Goal: Use online tool/utility: Utilize a website feature to perform a specific function

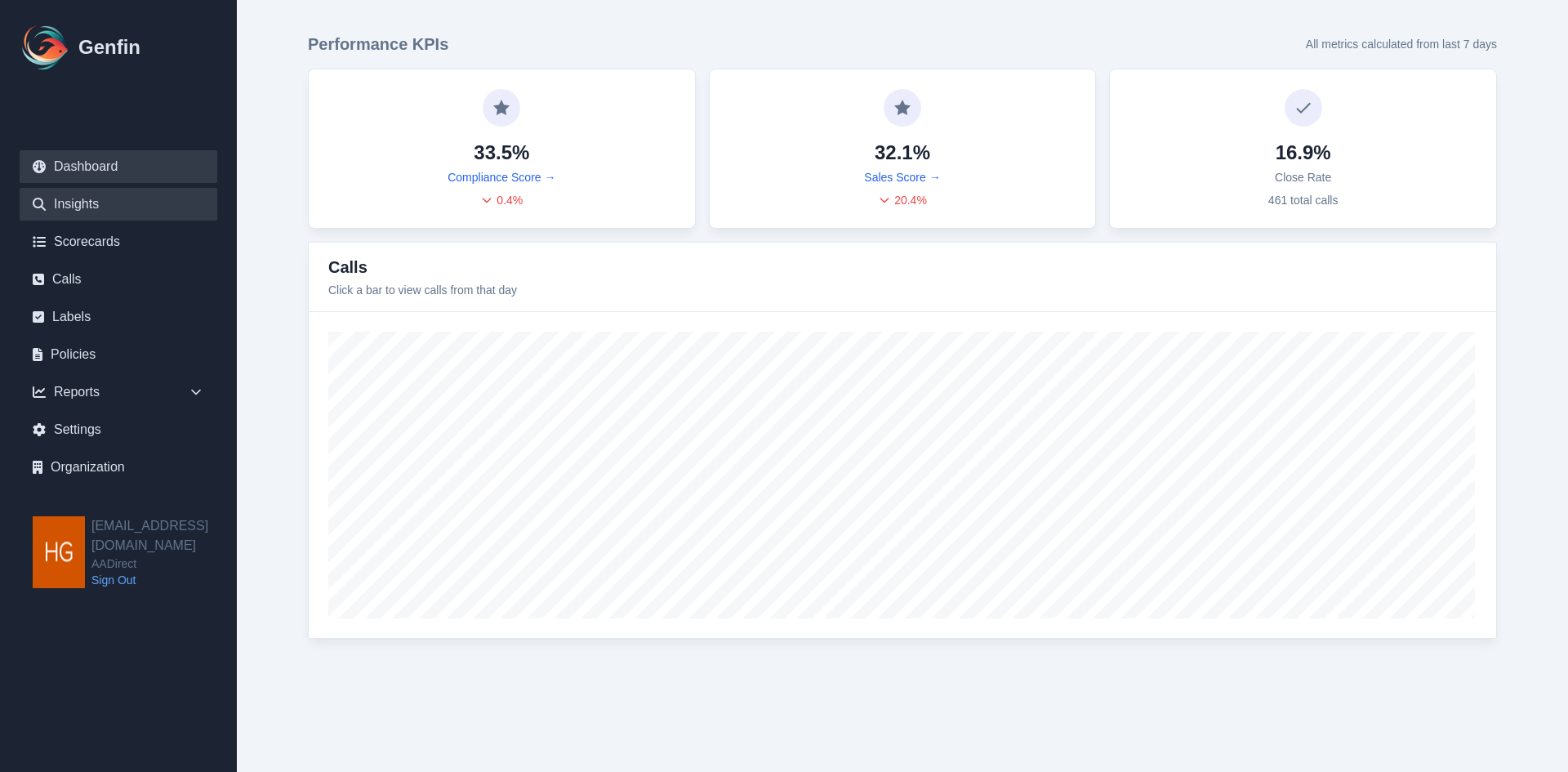
click at [72, 207] on link "Insights" at bounding box center [118, 204] width 198 height 33
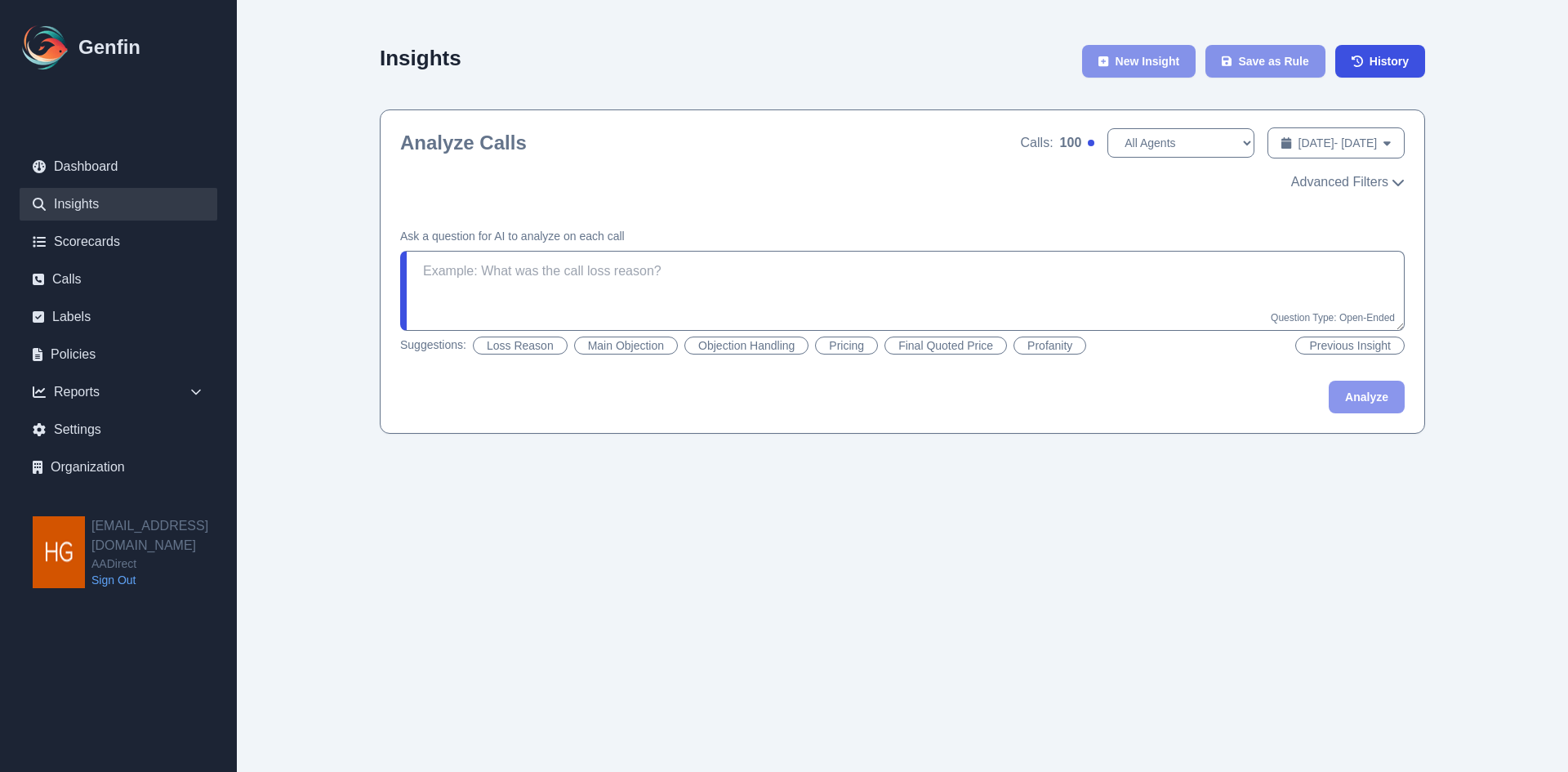
click at [845, 343] on button "Pricing" at bounding box center [847, 345] width 63 height 18
click at [773, 345] on button "Objection Handling" at bounding box center [746, 345] width 124 height 18
type textarea "Did the agent handle the objections well? If there were multiple objections, di…"
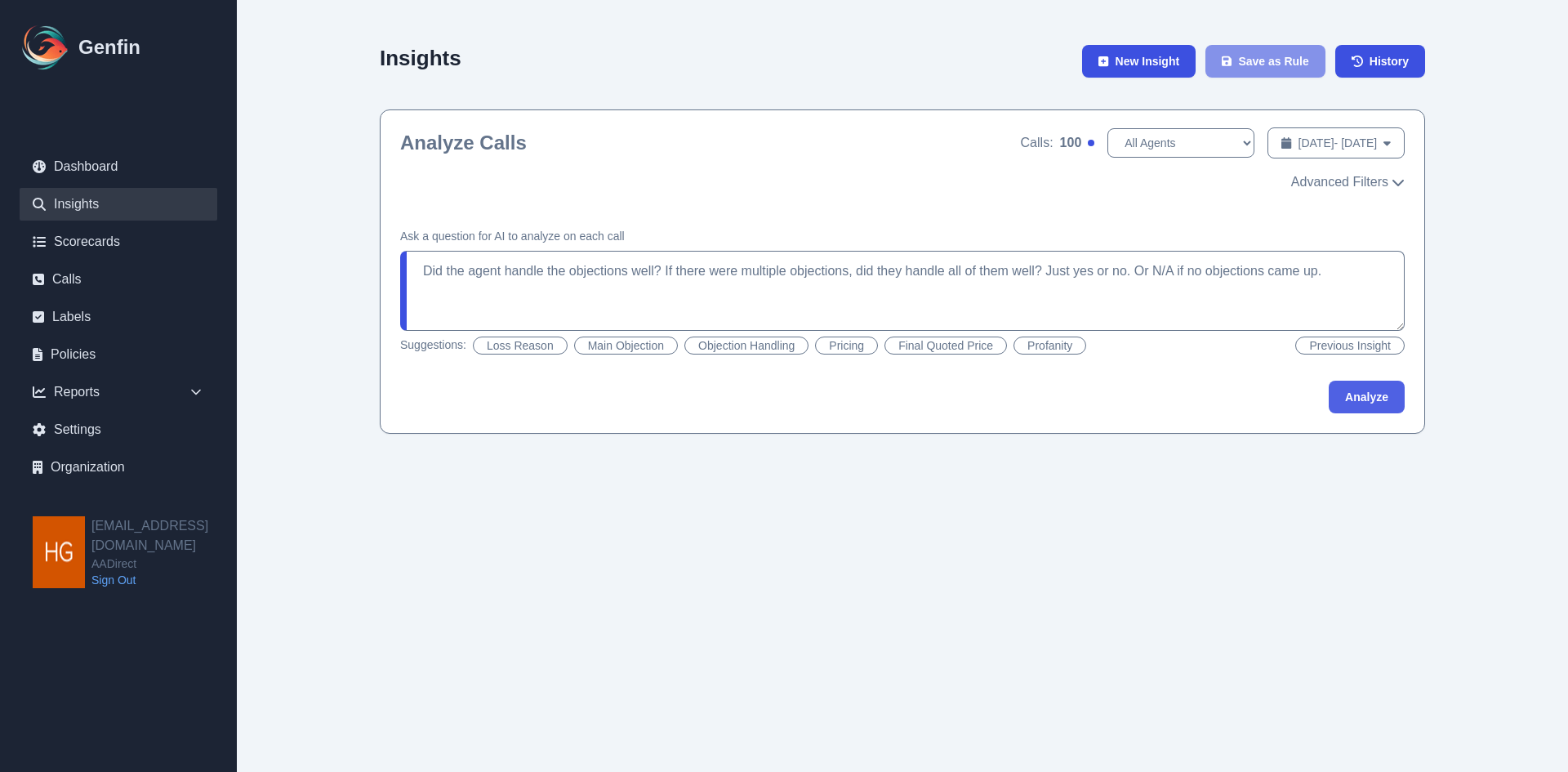
click at [1369, 394] on button "Analyze" at bounding box center [1366, 397] width 76 height 33
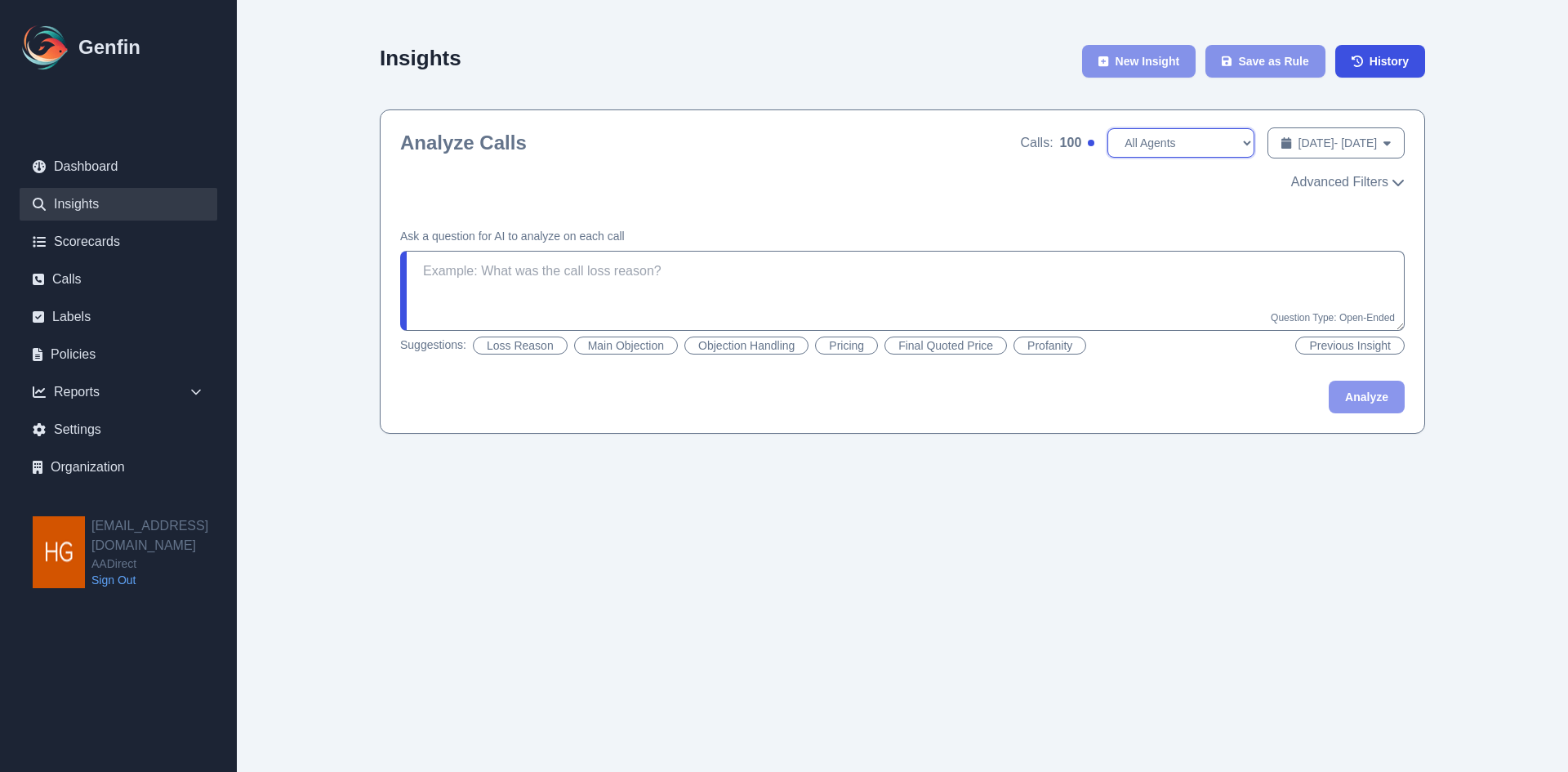
click at [1174, 141] on select "All Agents Ana Martinez Annaly Castillo Anyssa Grace Ashley Garcia Ashley Rinco…" at bounding box center [1180, 143] width 147 height 30
select select "[PERSON_NAME]"
click at [1107, 128] on select "All Agents Ana Martinez Annaly Castillo Anyssa Grace Ashley Garcia Ashley Rinco…" at bounding box center [1180, 143] width 147 height 30
click at [742, 344] on button "Objection Handling" at bounding box center [746, 345] width 124 height 18
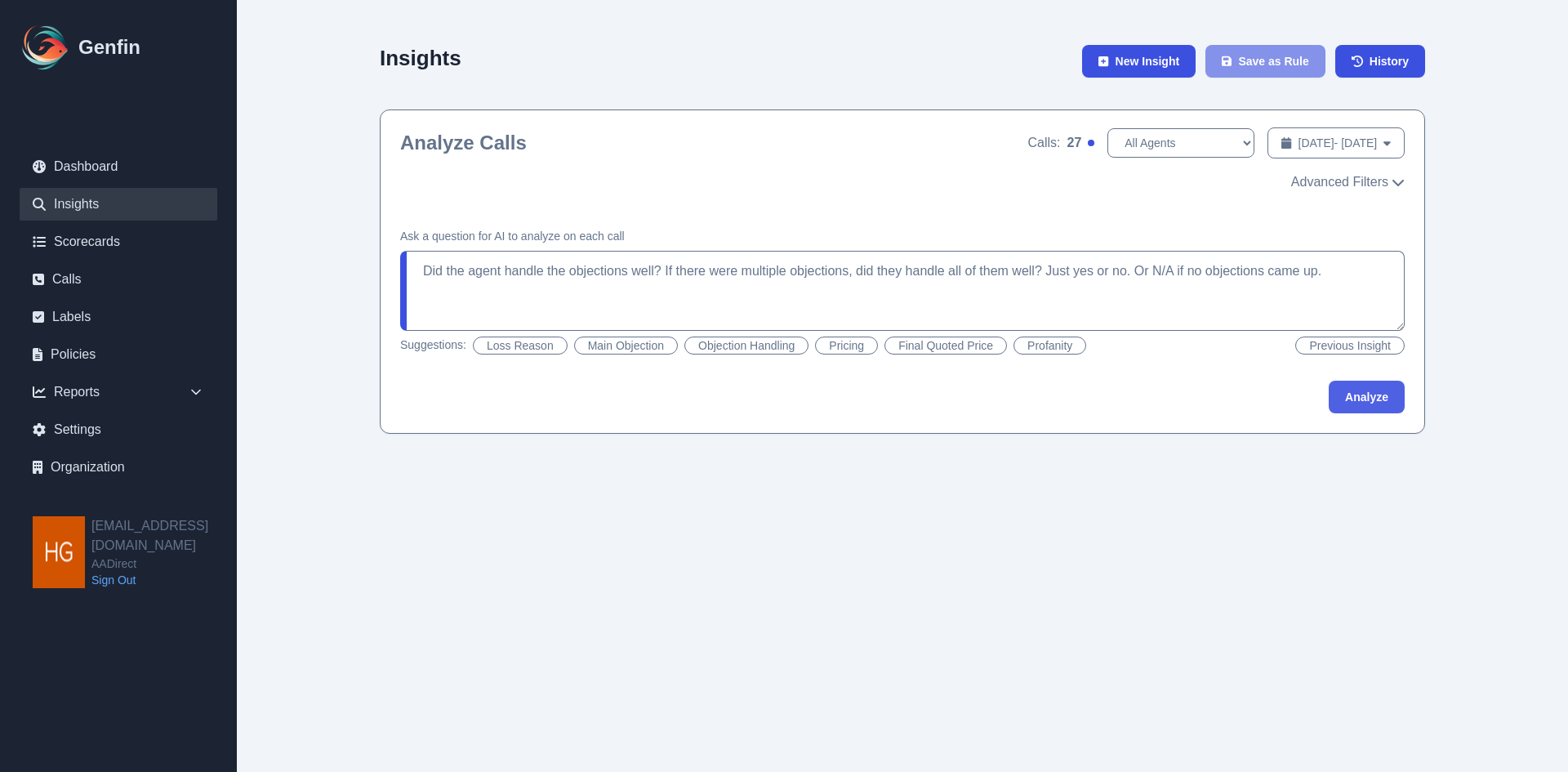
click at [1353, 399] on button "Analyze" at bounding box center [1366, 397] width 76 height 33
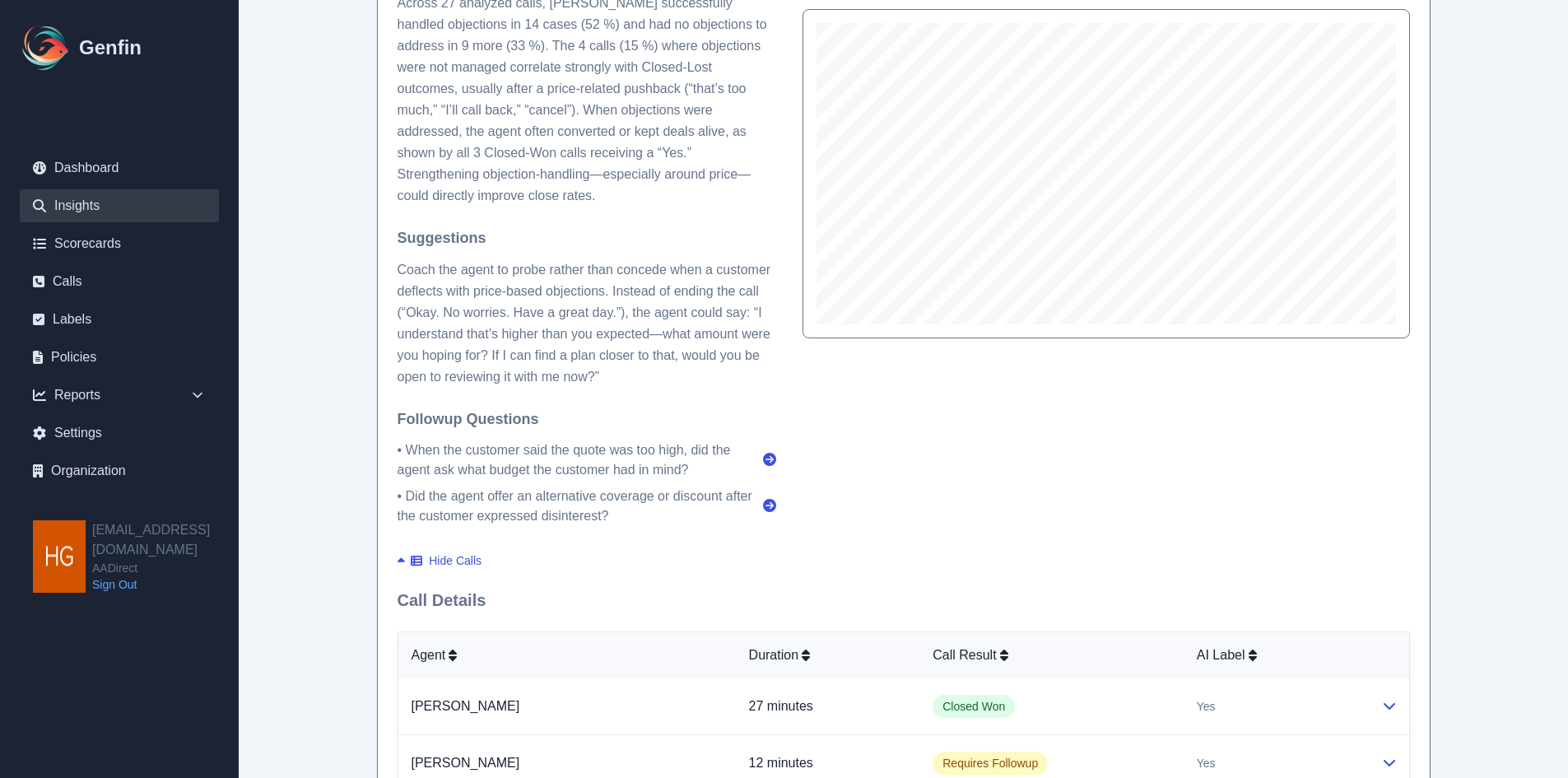
scroll to position [577, 0]
